Goal: Communication & Community: Connect with others

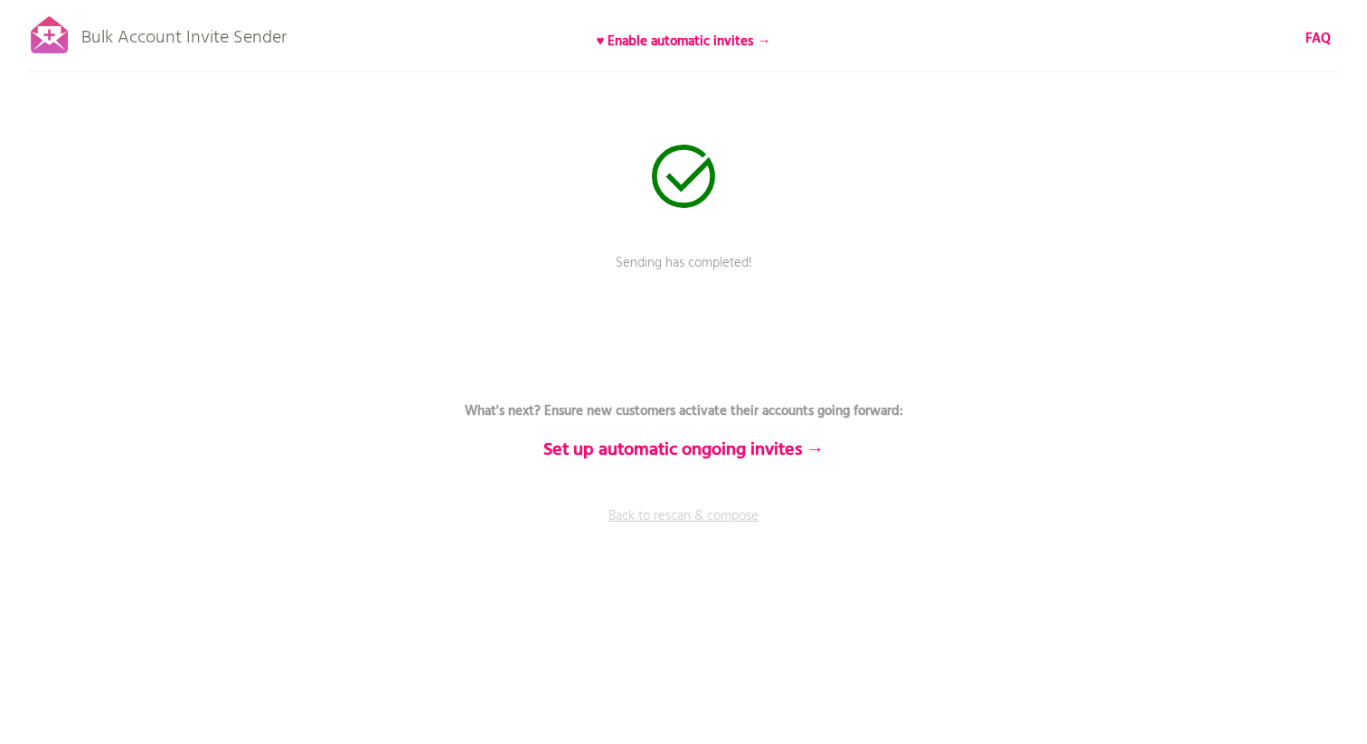
click at [700, 518] on link "Back to rescan & compose" at bounding box center [683, 528] width 542 height 45
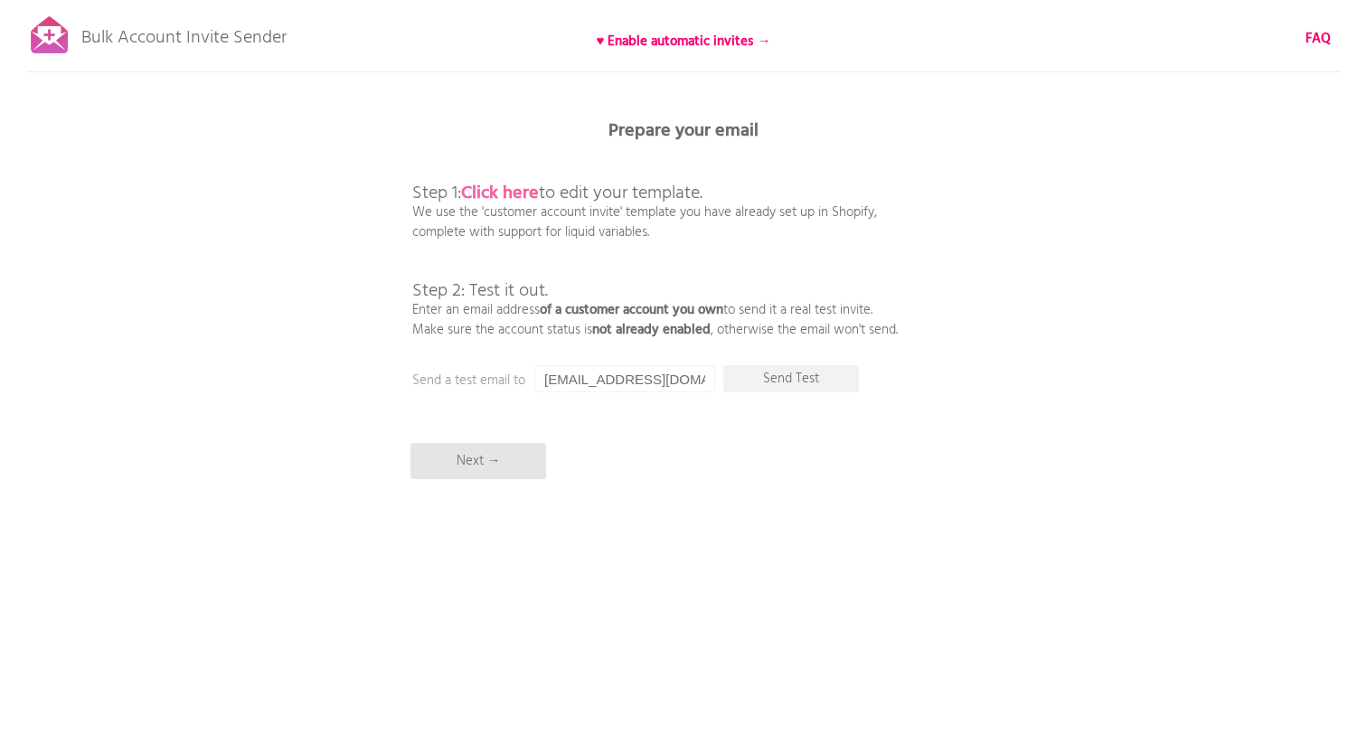
click at [506, 191] on b "Click here" at bounding box center [500, 193] width 78 height 29
click at [785, 379] on p "Send Test" at bounding box center [791, 378] width 136 height 27
click at [625, 376] on input "[EMAIL_ADDRESS][DOMAIN_NAME]" at bounding box center [624, 378] width 181 height 27
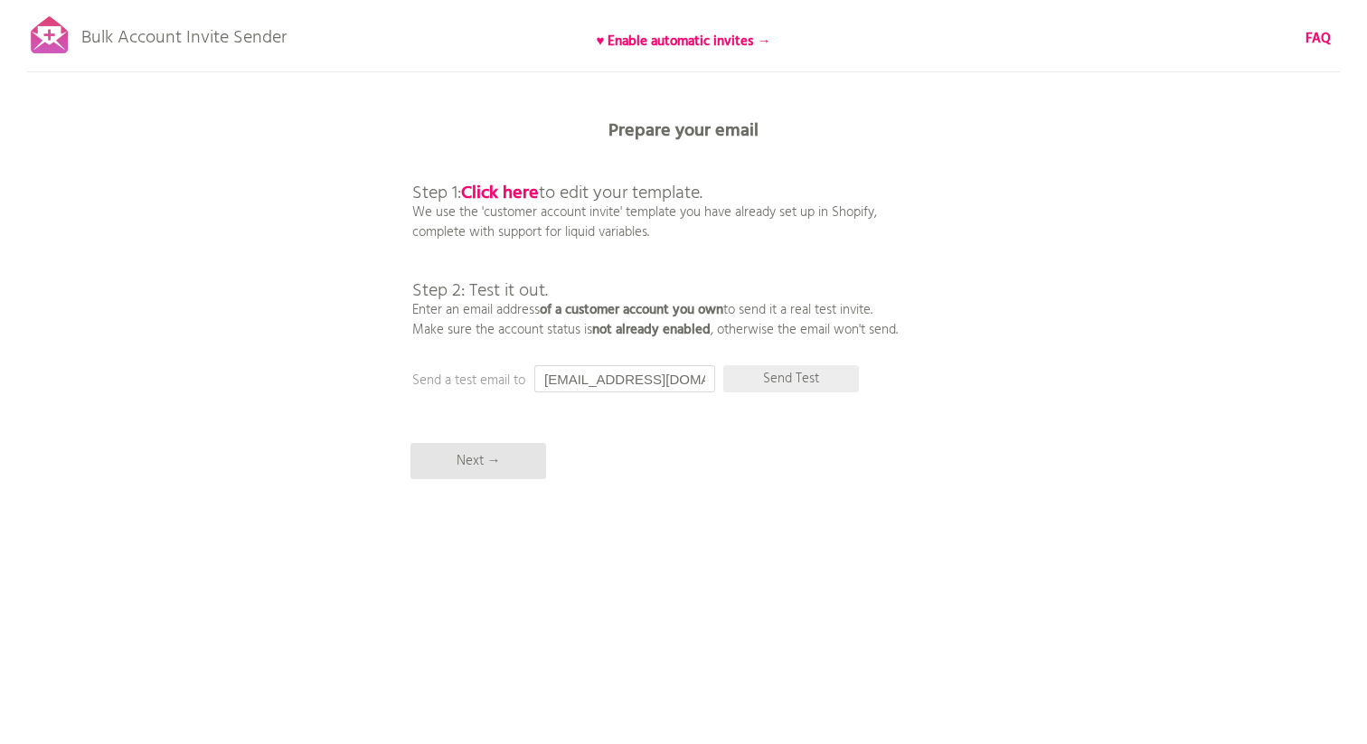
type input "fabulousltd@gmail.com"
click at [794, 371] on p "Send Test" at bounding box center [791, 378] width 136 height 27
click at [466, 465] on p "Next →" at bounding box center [478, 461] width 136 height 36
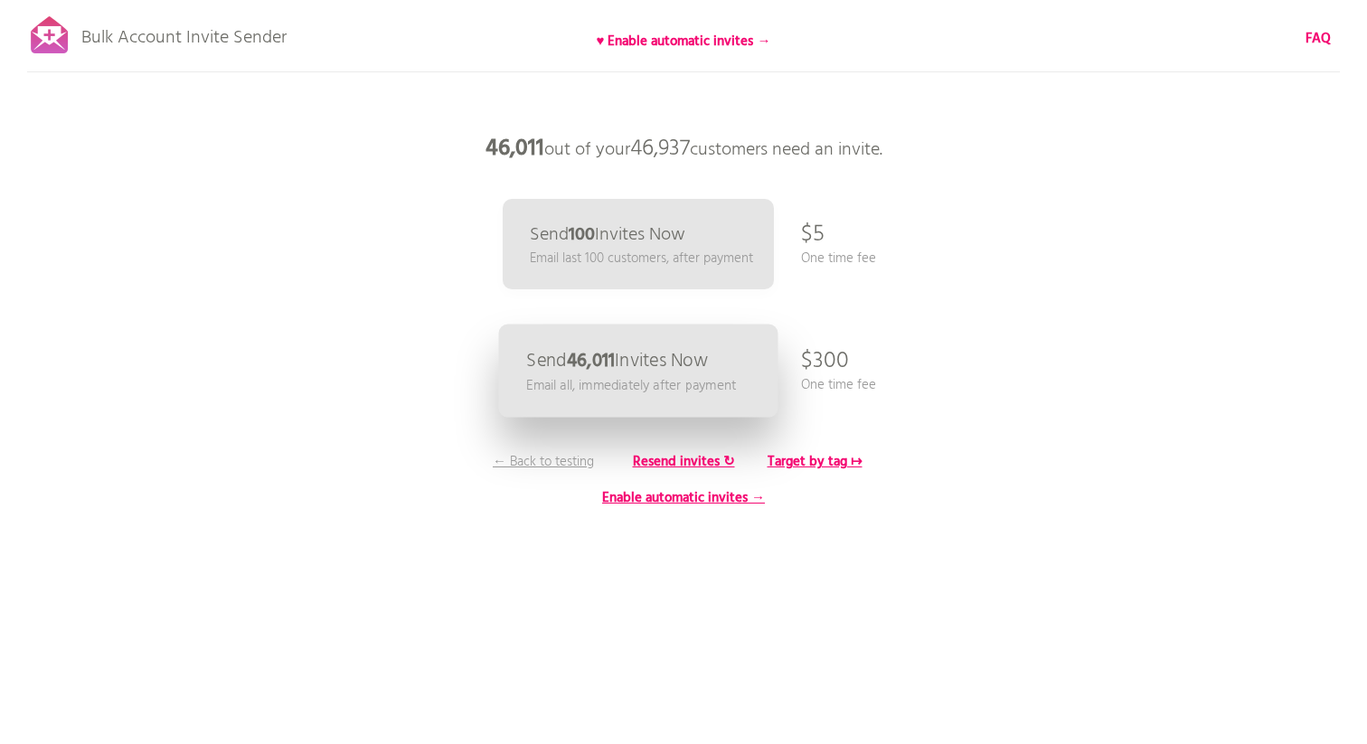
click at [651, 369] on p "Send 46,011 Invites Now" at bounding box center [617, 361] width 182 height 19
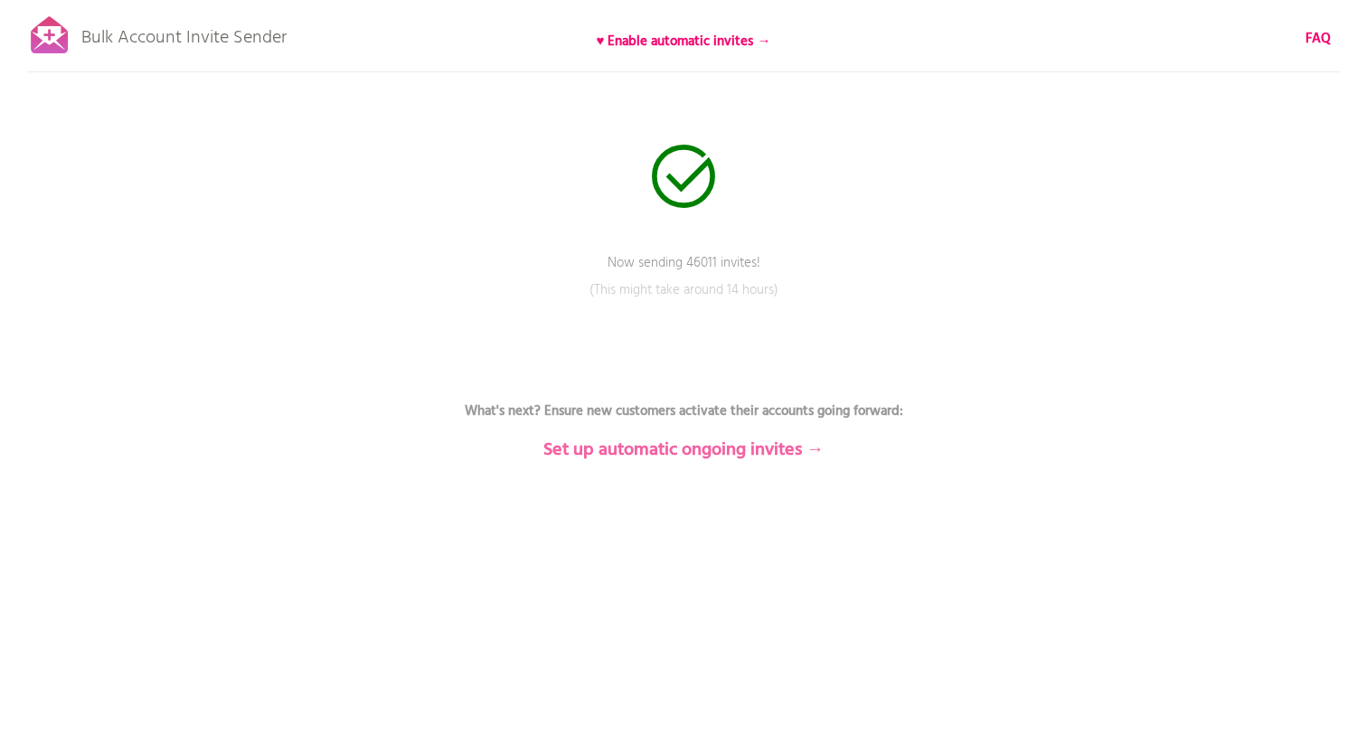
click at [725, 450] on b "Set up automatic ongoing invites →" at bounding box center [683, 450] width 281 height 29
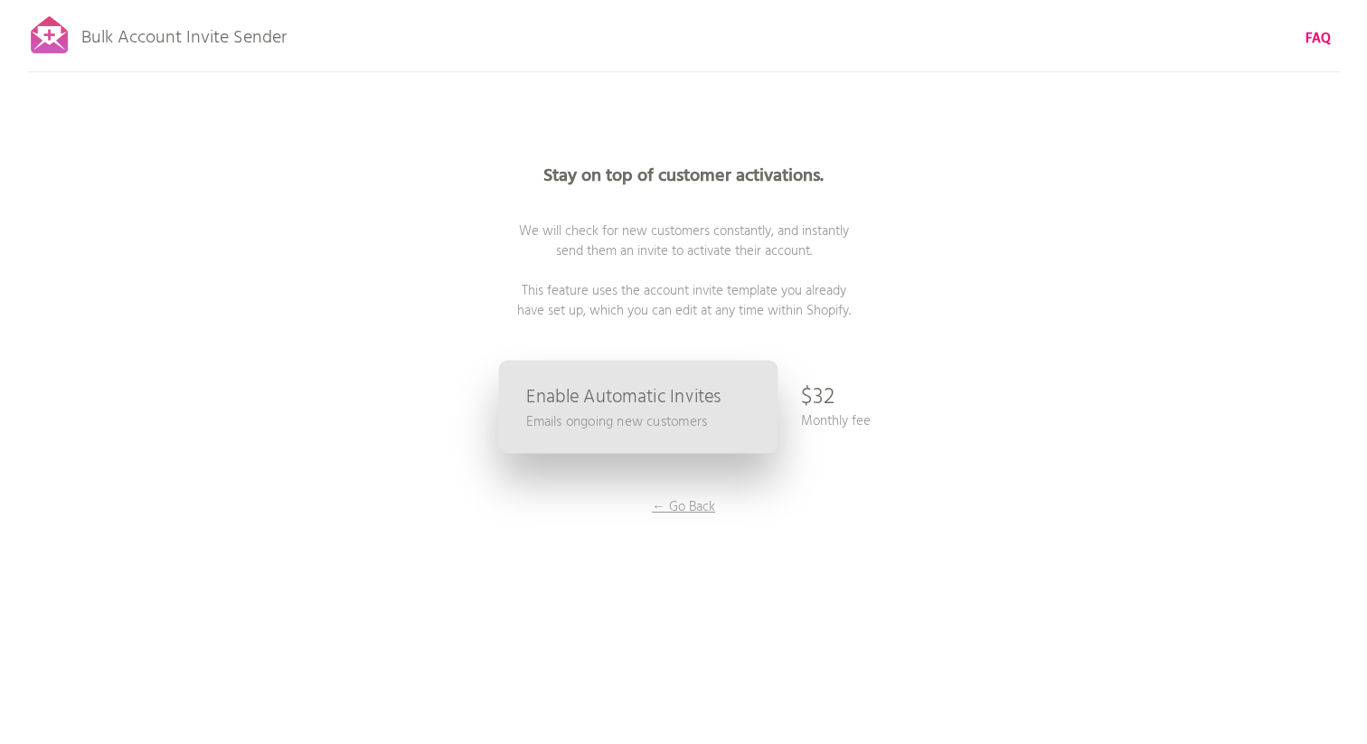
click at [644, 407] on p "Enable Automatic Invites" at bounding box center [623, 397] width 194 height 19
